Goal: Information Seeking & Learning: Find specific page/section

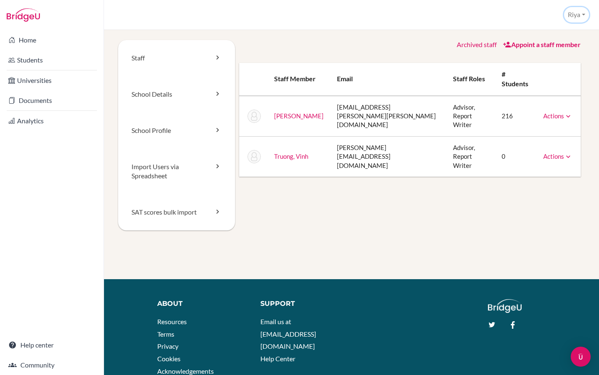
click at [580, 20] on button "Riya" at bounding box center [577, 14] width 25 height 15
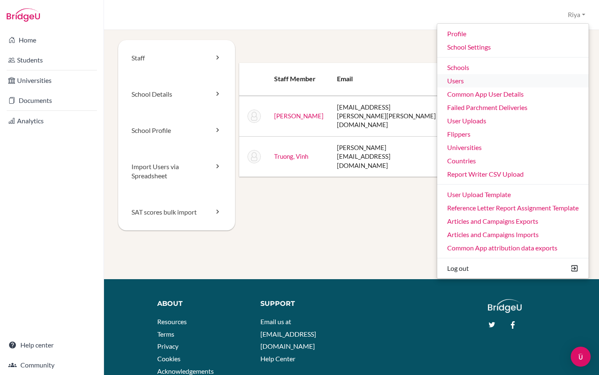
click at [481, 83] on link "Users" at bounding box center [514, 80] width 152 height 13
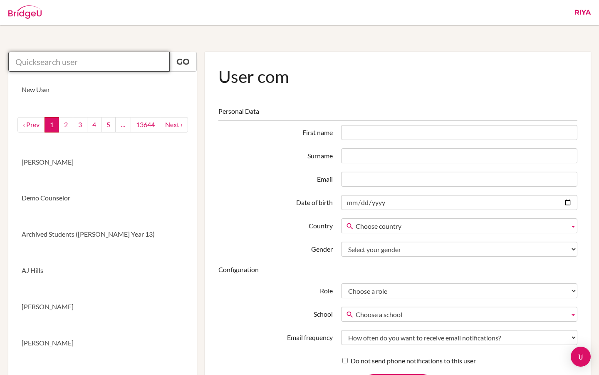
click at [46, 67] on input "text" at bounding box center [89, 62] width 162 height 20
paste input "jay.kiss@engame.hu"
type input "jay.kiss@engame.hu"
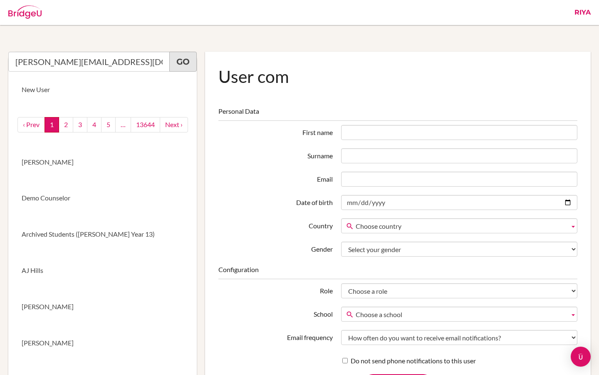
click at [181, 61] on link "Go" at bounding box center [182, 62] width 27 height 20
click at [182, 60] on link "Go" at bounding box center [182, 62] width 27 height 20
click at [187, 62] on link "Go" at bounding box center [182, 62] width 27 height 20
click at [183, 59] on link "Go" at bounding box center [182, 62] width 27 height 20
drag, startPoint x: 100, startPoint y: 61, endPoint x: 0, endPoint y: 60, distance: 99.9
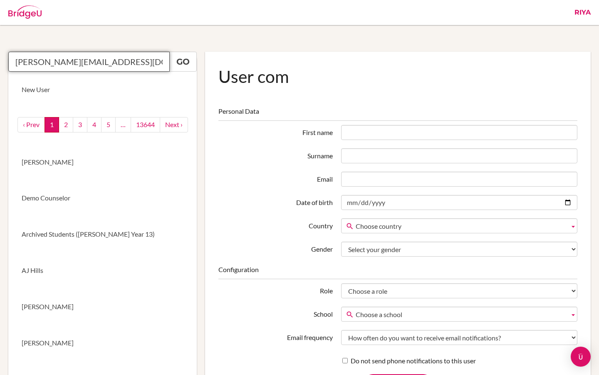
drag, startPoint x: 63, startPoint y: 61, endPoint x: 0, endPoint y: 60, distance: 63.3
click at [70, 61] on input "Jay Kis" at bounding box center [89, 62] width 162 height 20
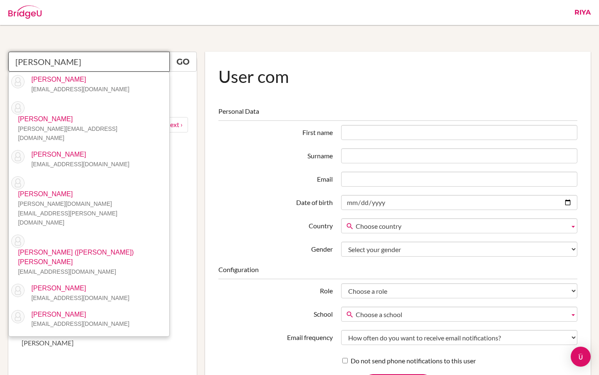
type input "J"
paste input "Aliz Balint"
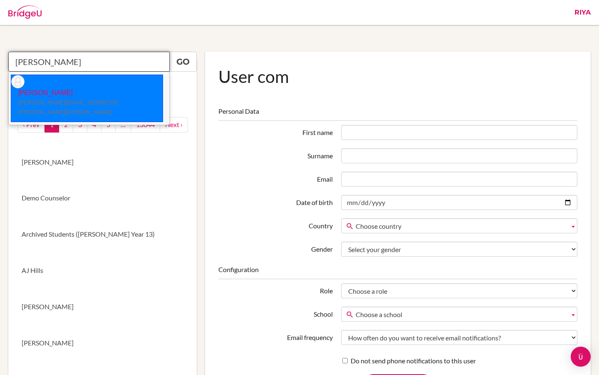
click at [89, 88] on p "Aliz Bálint balint.aliz.eszter@gmail.com" at bounding box center [87, 102] width 152 height 29
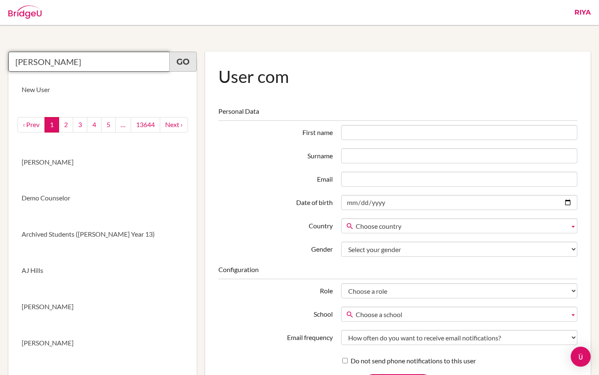
type input "Aliz Bálint"
click at [186, 62] on link "Go" at bounding box center [182, 62] width 27 height 20
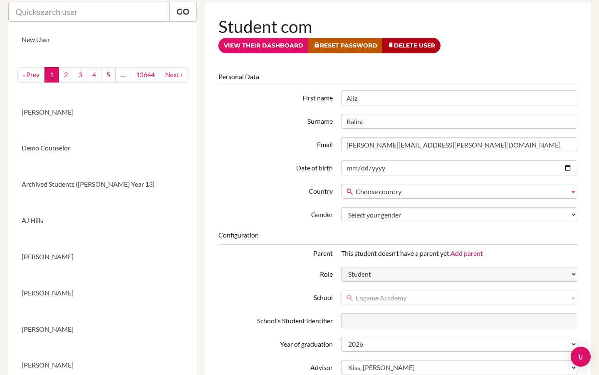
scroll to position [52, 0]
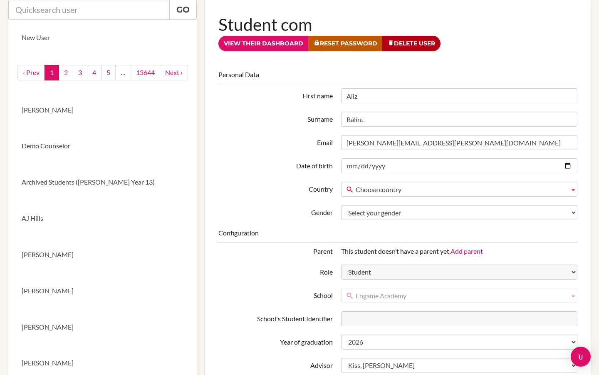
drag, startPoint x: 410, startPoint y: 296, endPoint x: 361, endPoint y: 296, distance: 49.1
click at [361, 296] on span "Engame Academy" at bounding box center [461, 295] width 211 height 15
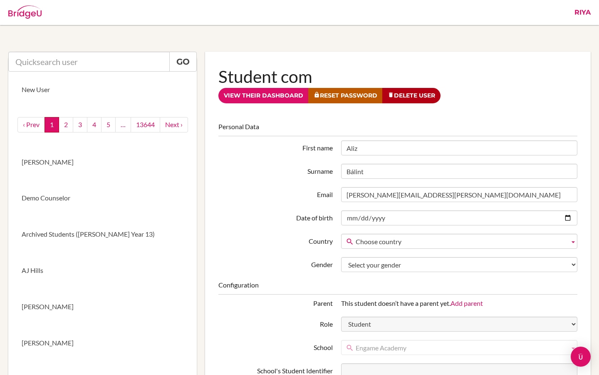
click at [582, 11] on link "Riya" at bounding box center [583, 12] width 25 height 25
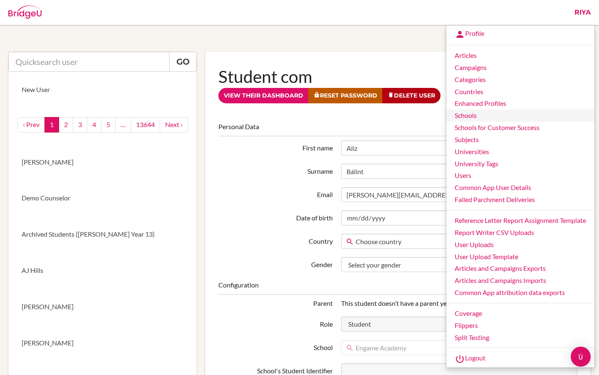
click at [465, 117] on link "Schools" at bounding box center [521, 115] width 148 height 12
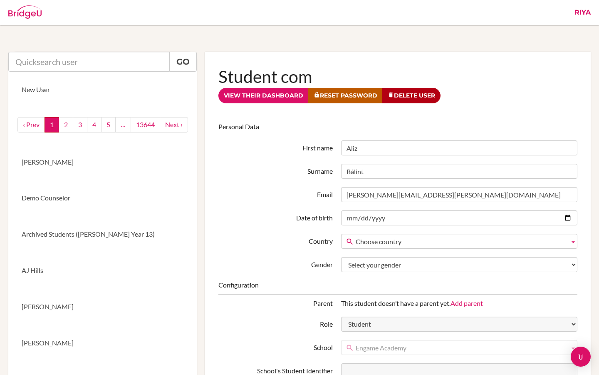
click at [582, 13] on link "Riya" at bounding box center [583, 12] width 25 height 25
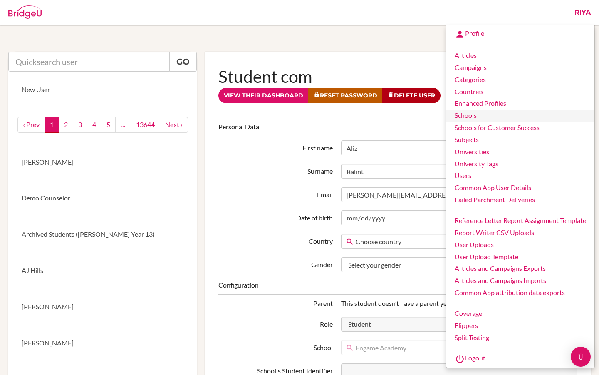
click at [468, 117] on link "Schools" at bounding box center [521, 115] width 148 height 12
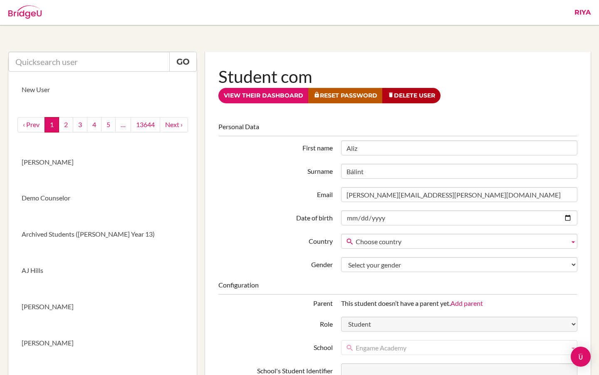
click at [585, 10] on link "Riya" at bounding box center [583, 12] width 25 height 25
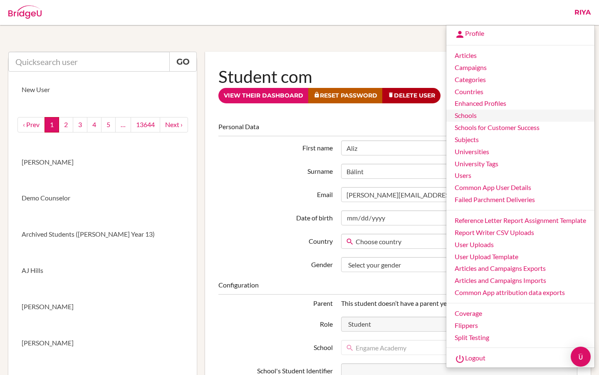
click at [469, 117] on link "Schools" at bounding box center [521, 115] width 148 height 12
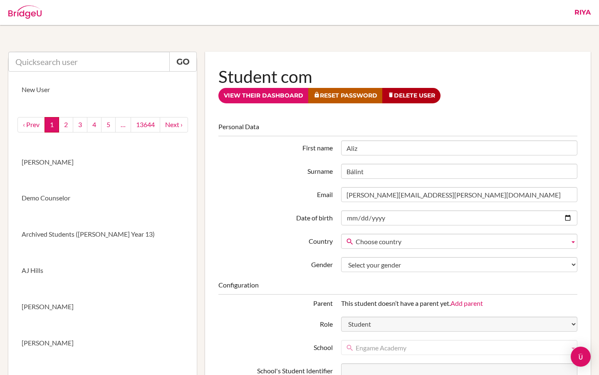
click at [577, 11] on link "Riya" at bounding box center [583, 12] width 25 height 25
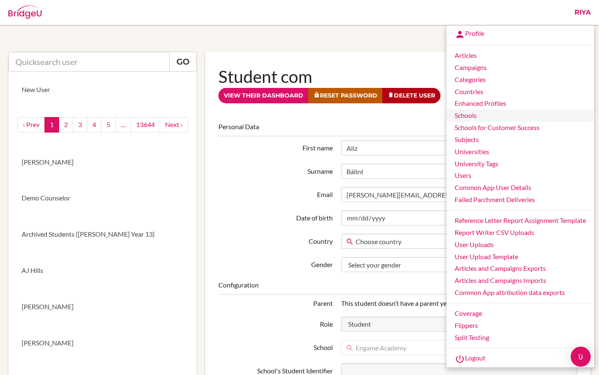
click at [465, 117] on link "Schools" at bounding box center [521, 115] width 148 height 12
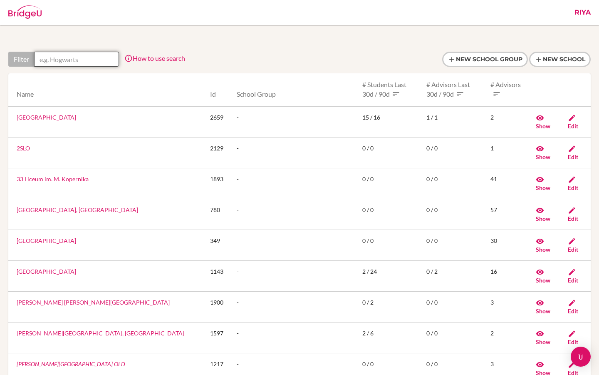
click at [89, 60] on input "text" at bounding box center [76, 59] width 85 height 15
paste input "Aliz Balint"
type input "Aliz Balint"
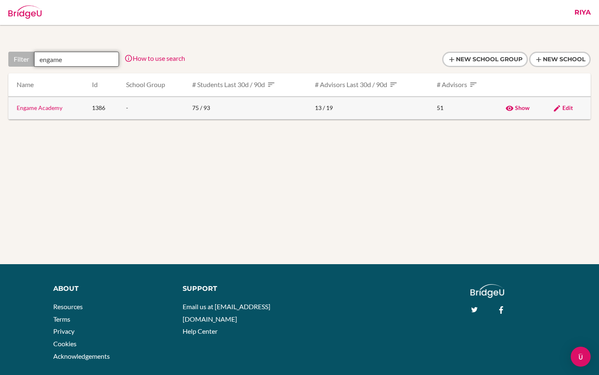
type input "engame"
click at [47, 109] on link "Engame Academy" at bounding box center [40, 107] width 46 height 7
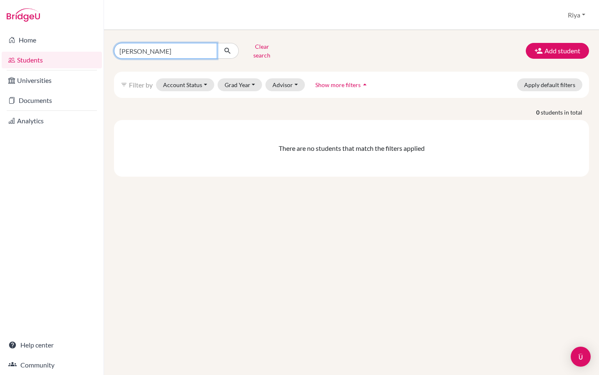
drag, startPoint x: 163, startPoint y: 50, endPoint x: 90, endPoint y: 50, distance: 72.4
click at [90, 50] on div "Home Students Universities Documents Analytics Help center Community Students o…" at bounding box center [299, 187] width 599 height 375
paste input "liz Balint"
type input "Aliz Balint"
drag, startPoint x: 159, startPoint y: 48, endPoint x: 95, endPoint y: 48, distance: 64.5
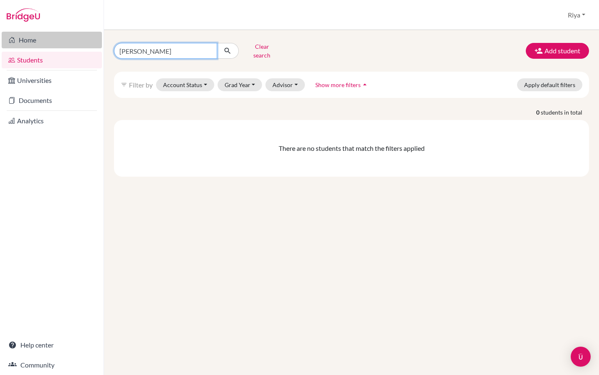
click at [95, 48] on div "Home Students Universities Documents Analytics Help center Community Students o…" at bounding box center [299, 187] width 599 height 375
paste input "Aliz Balint"
drag, startPoint x: 131, startPoint y: 47, endPoint x: 181, endPoint y: 49, distance: 49.6
click at [181, 50] on input "Aliz Balint" at bounding box center [165, 51] width 103 height 16
type input "Aliz"
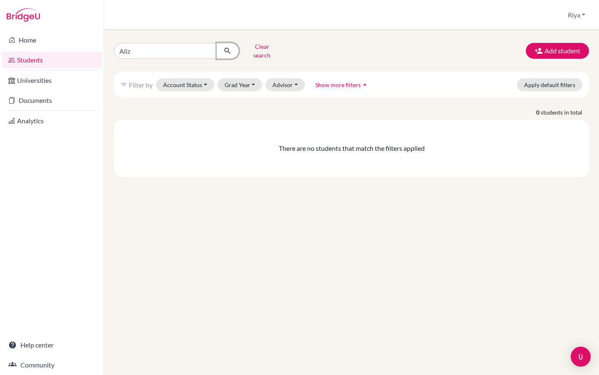
click at [226, 50] on icon "submit" at bounding box center [228, 51] width 8 height 8
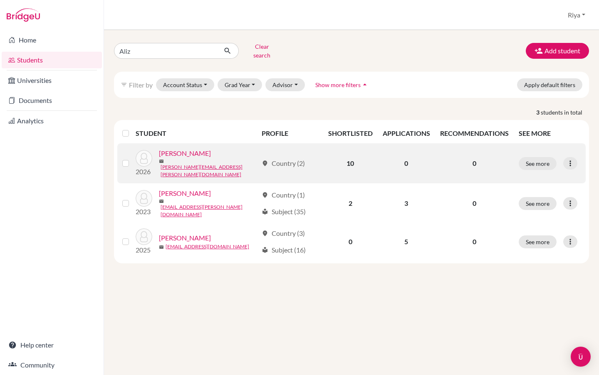
click at [185, 151] on link "[PERSON_NAME]" at bounding box center [185, 153] width 52 height 10
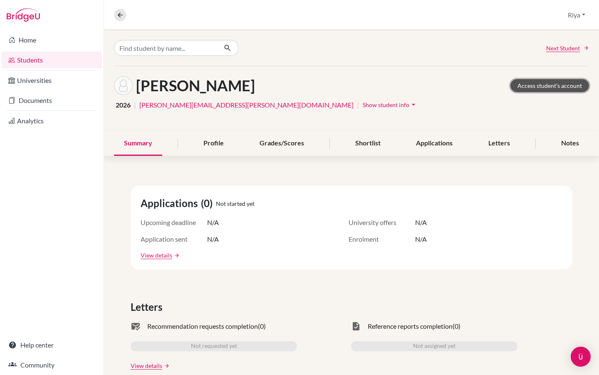
click at [526, 87] on link "Access student's account" at bounding box center [550, 85] width 79 height 13
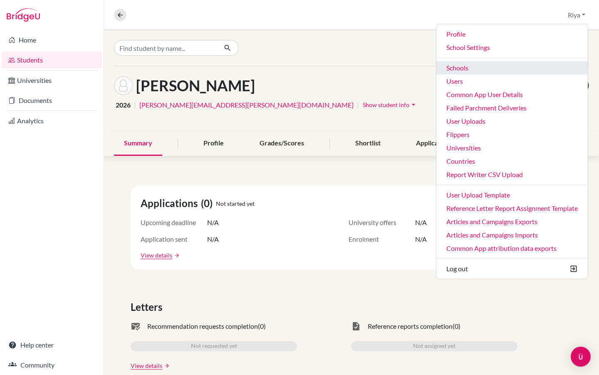
click at [486, 62] on link "Schools" at bounding box center [513, 67] width 152 height 13
click at [486, 62] on div "Next Student" at bounding box center [351, 48] width 495 height 36
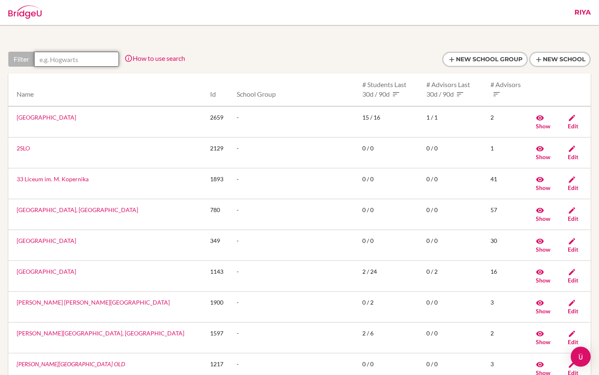
click at [73, 59] on input "text" at bounding box center [76, 59] width 85 height 15
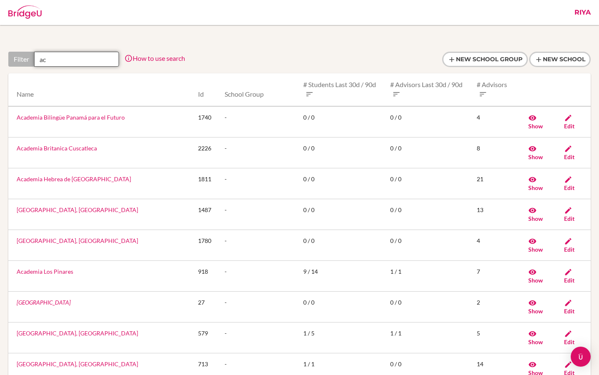
type input "a"
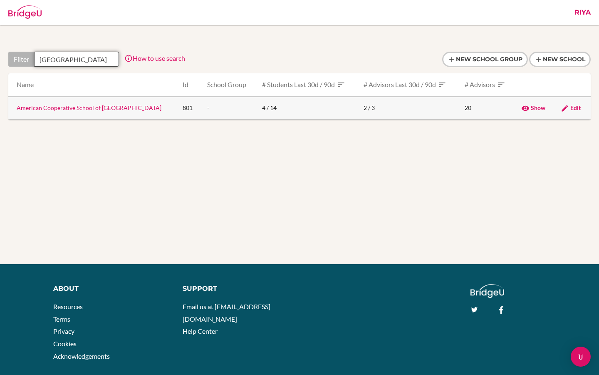
type input "[GEOGRAPHIC_DATA]"
drag, startPoint x: 119, startPoint y: 108, endPoint x: 16, endPoint y: 109, distance: 102.8
click at [16, 109] on td "American Cooperative School of [GEOGRAPHIC_DATA]" at bounding box center [92, 108] width 168 height 23
copy link "American Cooperative School of [GEOGRAPHIC_DATA]"
click at [581, 12] on link "Riya" at bounding box center [583, 12] width 25 height 25
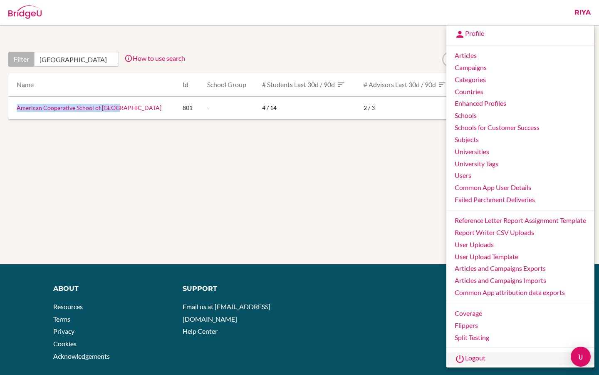
click at [480, 362] on link "Logout" at bounding box center [521, 358] width 148 height 13
